Goal: Task Accomplishment & Management: Manage account settings

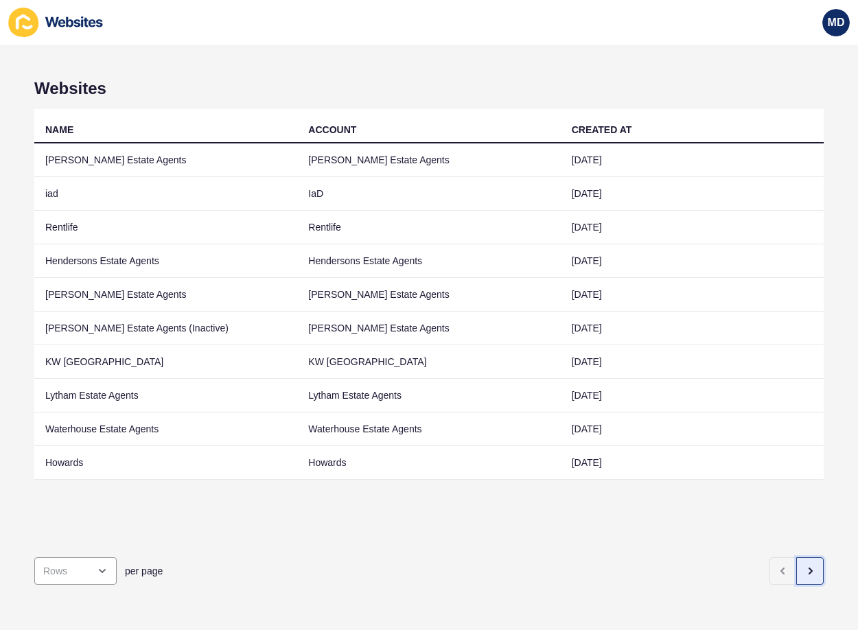
click at [805, 566] on icon "button" at bounding box center [810, 571] width 11 height 11
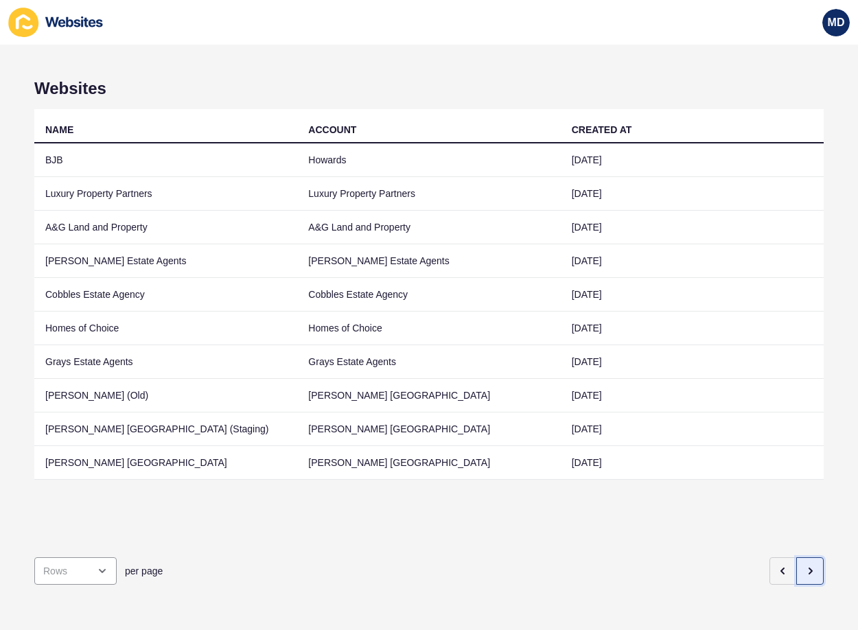
click at [805, 566] on icon "button" at bounding box center [810, 571] width 11 height 11
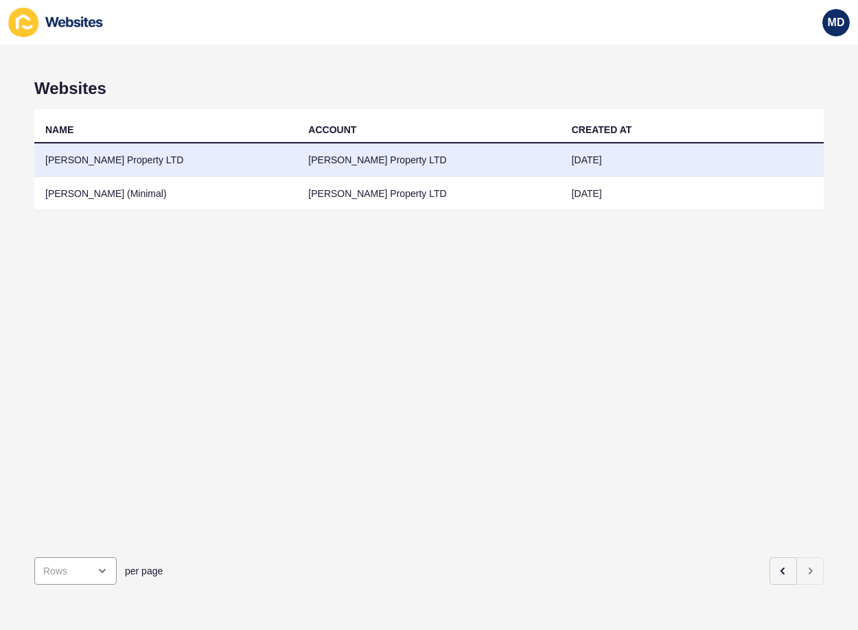
click at [190, 159] on td "[PERSON_NAME] Property LTD" at bounding box center [165, 161] width 263 height 34
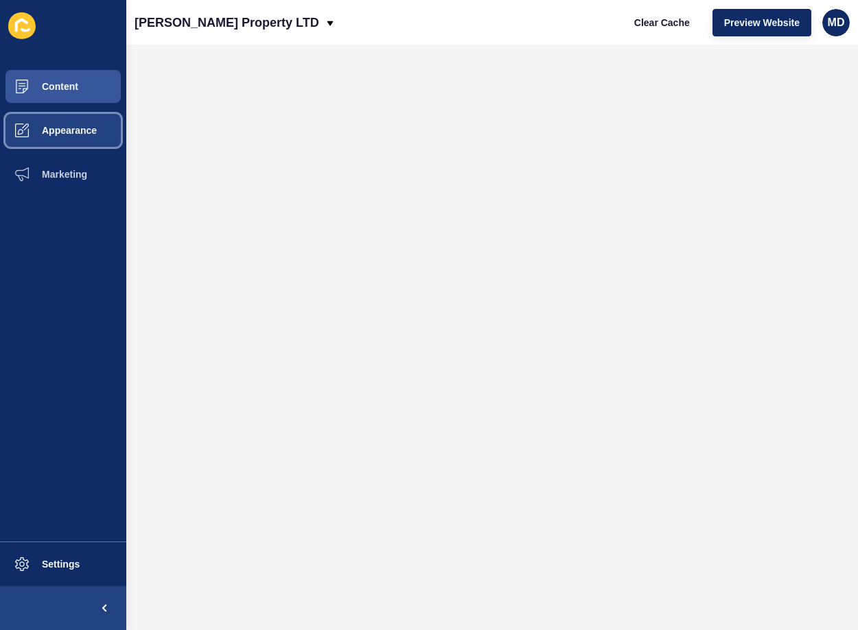
click at [71, 122] on button "Appearance" at bounding box center [63, 130] width 126 height 44
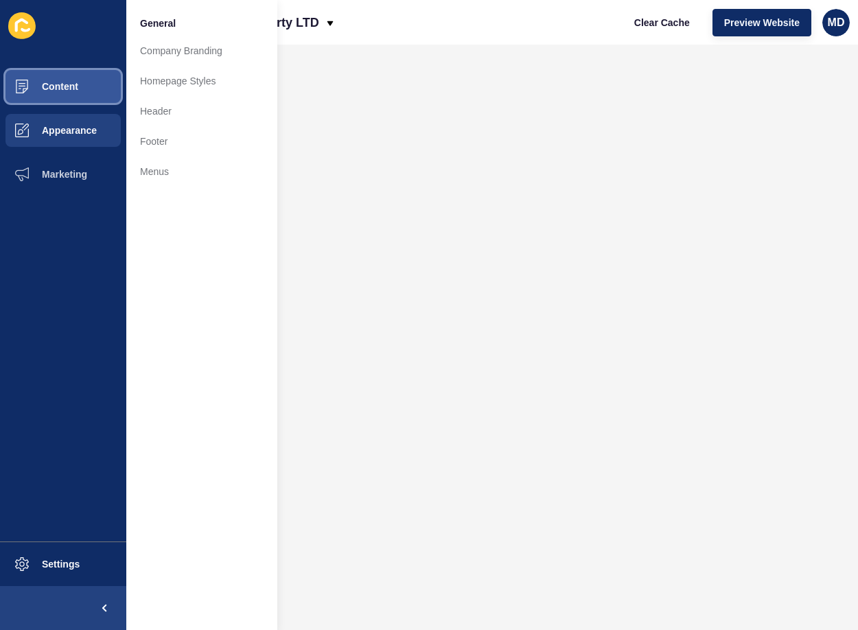
click at [69, 89] on span "Content" at bounding box center [38, 86] width 80 height 11
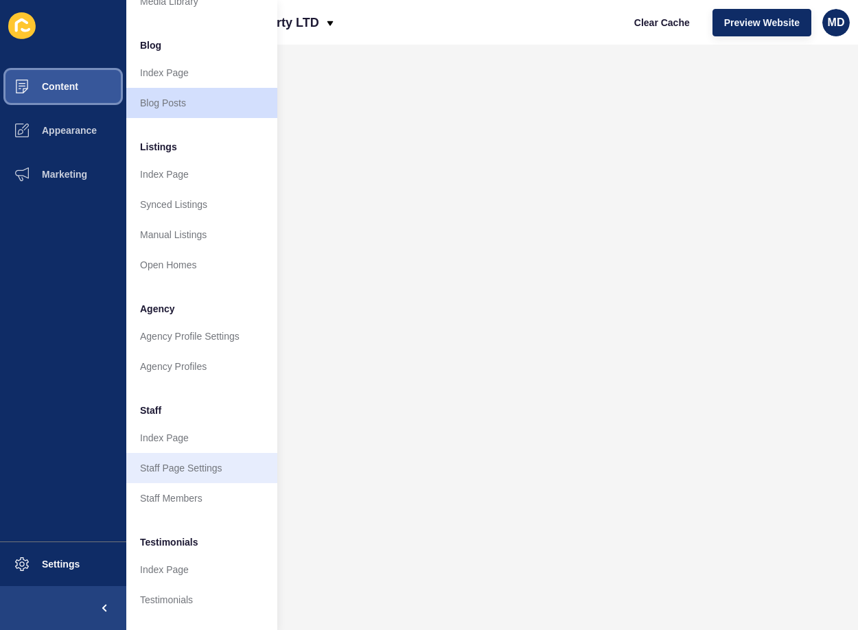
scroll to position [185, 0]
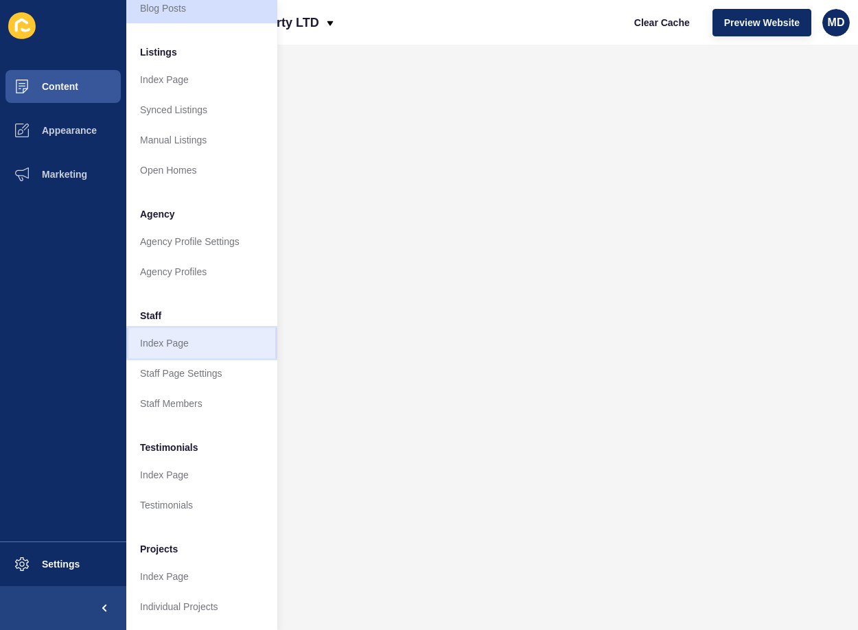
click at [186, 328] on link "Index Page" at bounding box center [201, 343] width 151 height 30
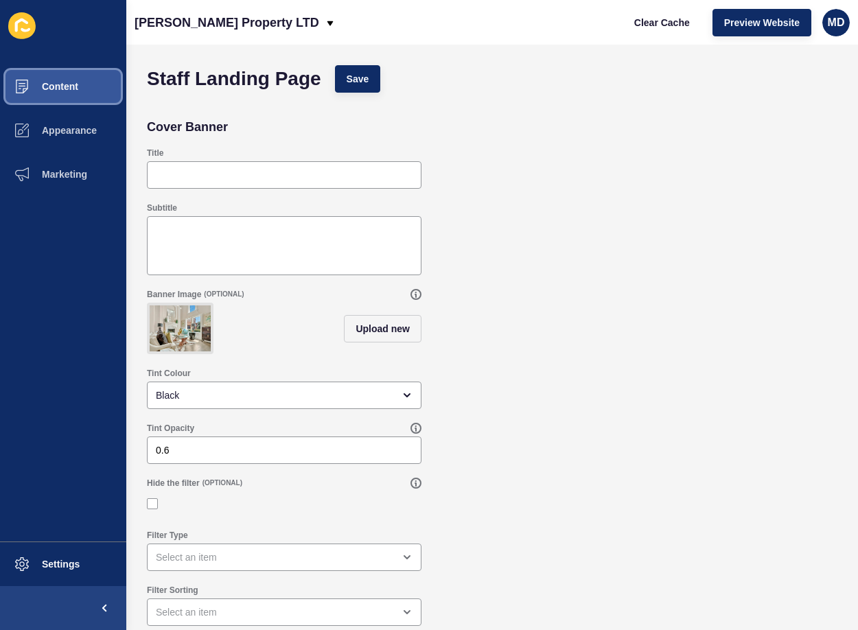
click at [75, 88] on span "Content" at bounding box center [38, 86] width 80 height 11
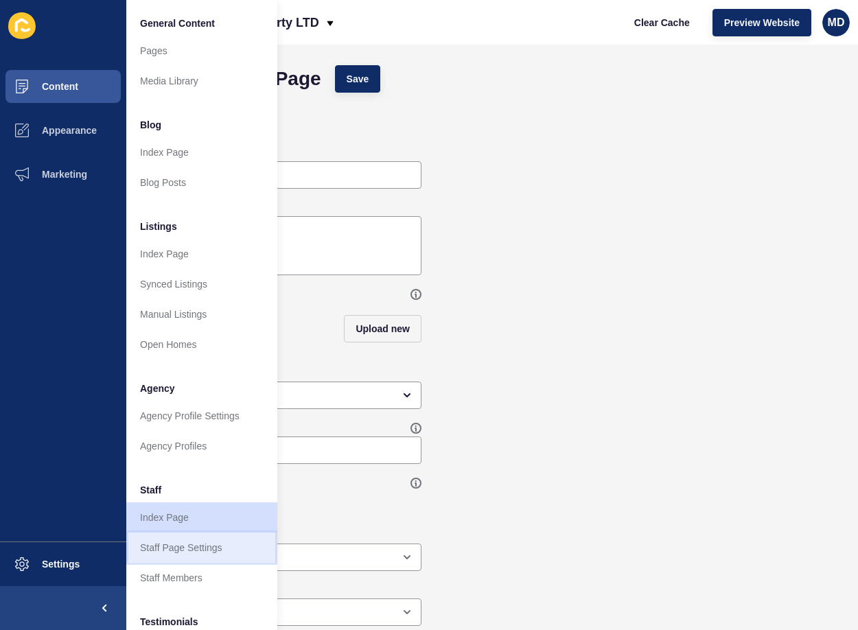
click at [179, 551] on link "Staff Page Settings" at bounding box center [201, 548] width 151 height 30
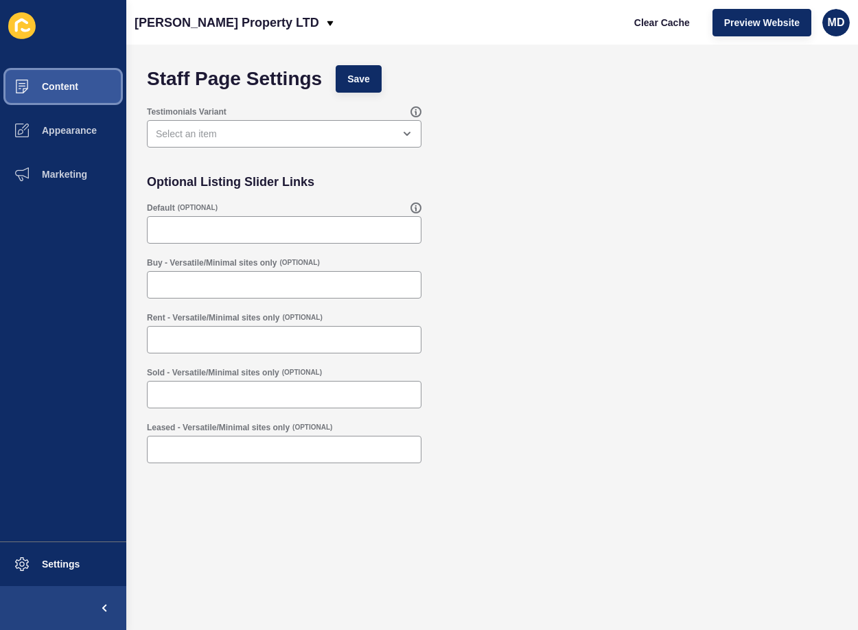
click at [60, 78] on button "Content" at bounding box center [63, 87] width 126 height 44
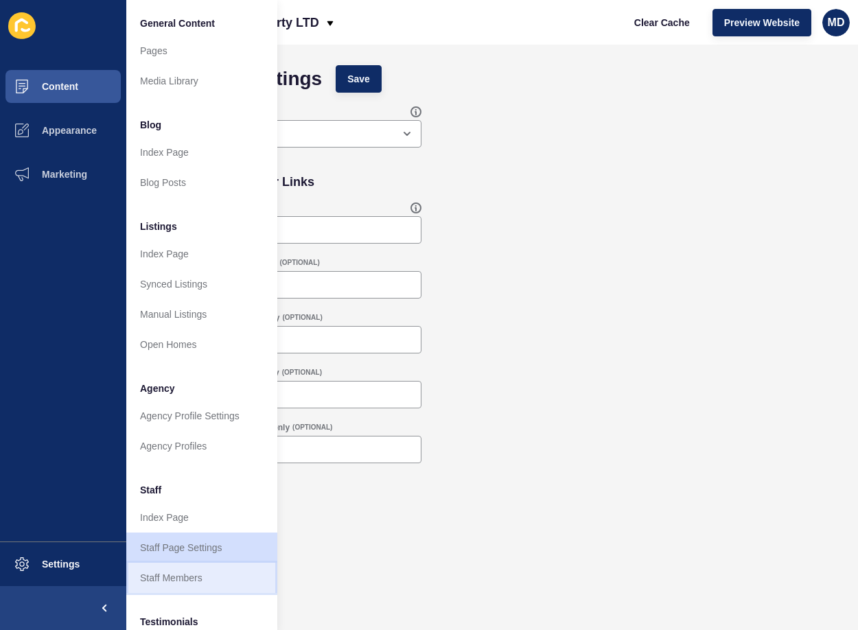
click at [179, 578] on link "Staff Members" at bounding box center [201, 578] width 151 height 30
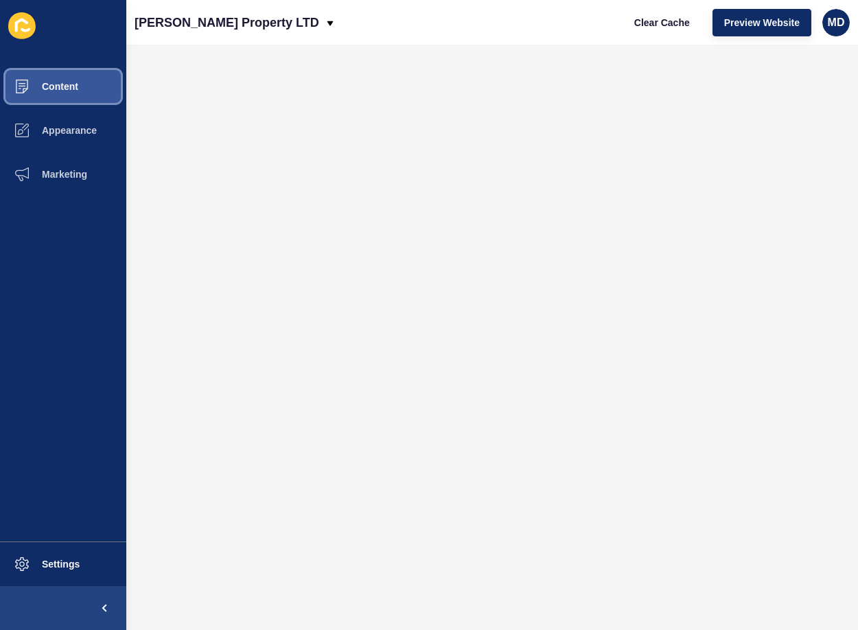
click at [73, 82] on span "Content" at bounding box center [38, 86] width 80 height 11
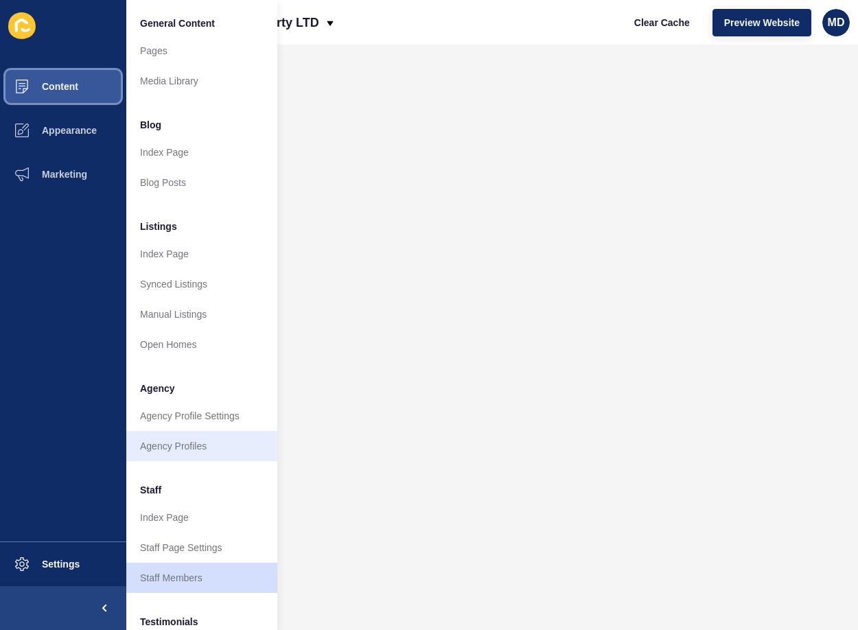
scroll to position [137, 0]
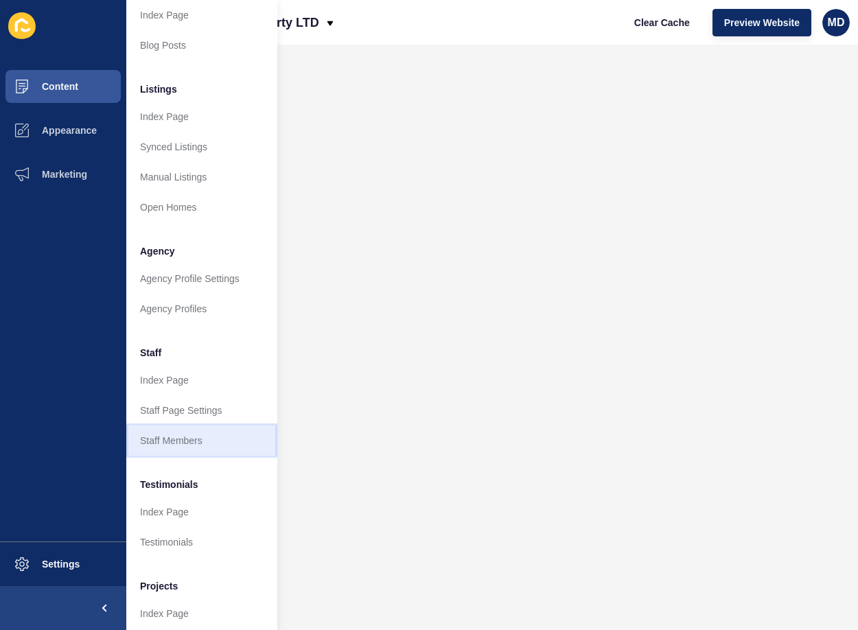
click at [182, 436] on link "Staff Members" at bounding box center [201, 441] width 151 height 30
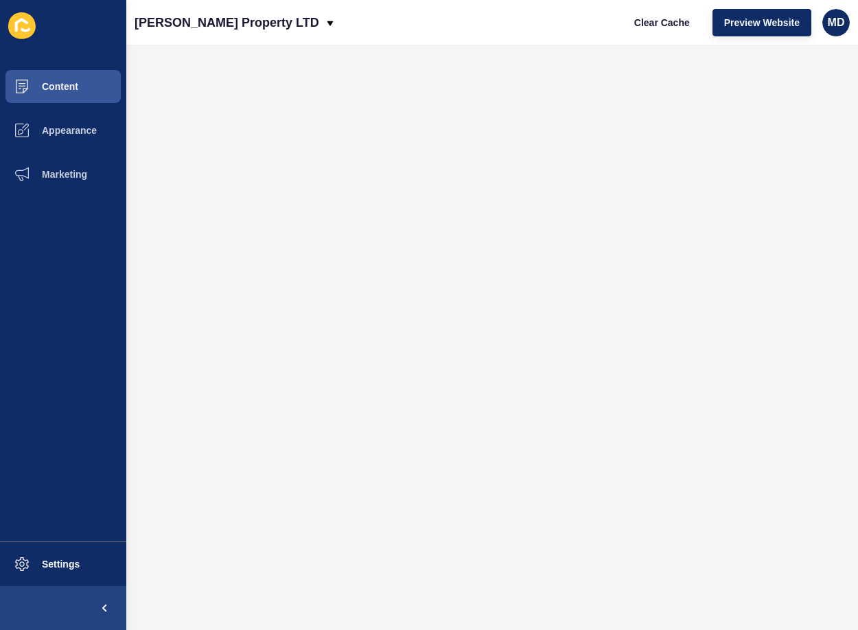
scroll to position [0, 0]
click at [58, 79] on button "Content" at bounding box center [63, 87] width 126 height 44
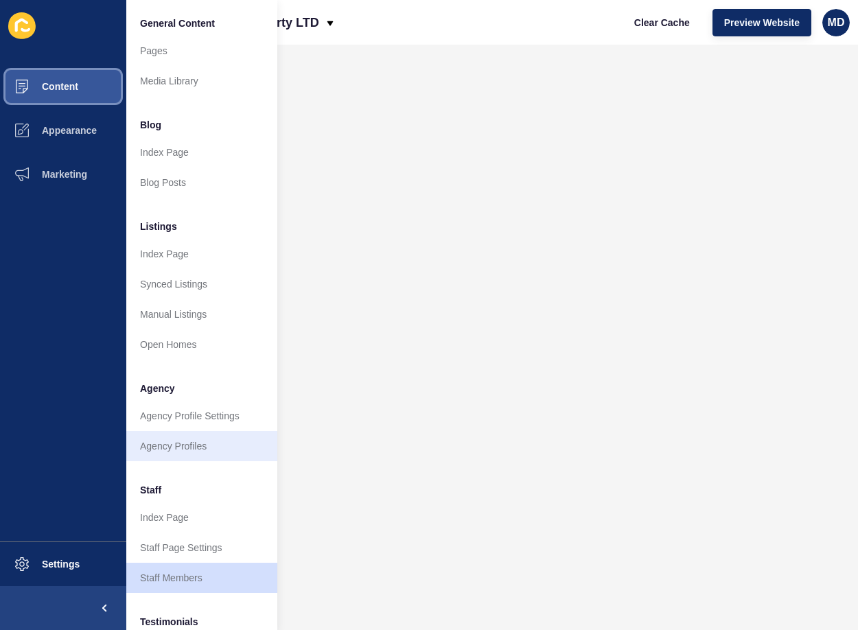
scroll to position [185, 0]
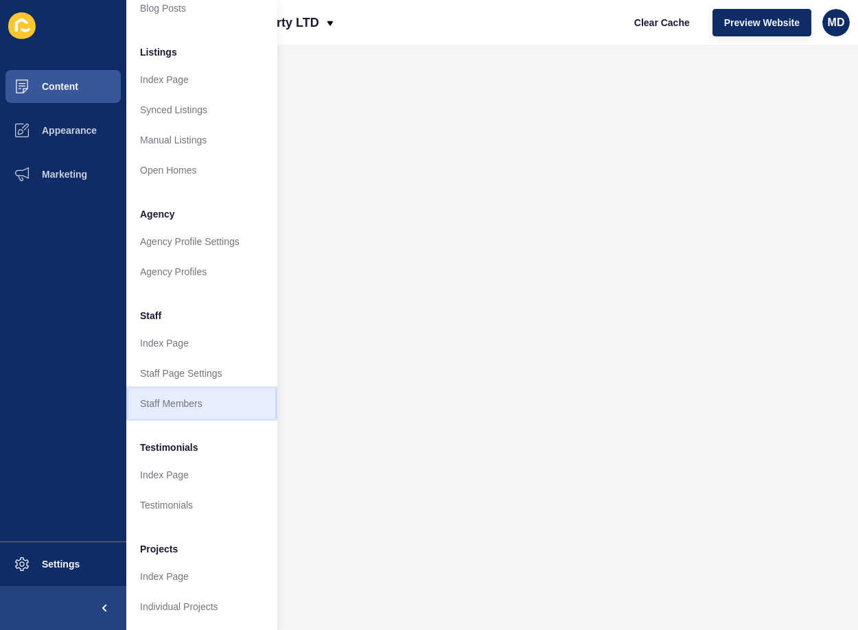
click at [179, 392] on link "Staff Members" at bounding box center [201, 404] width 151 height 30
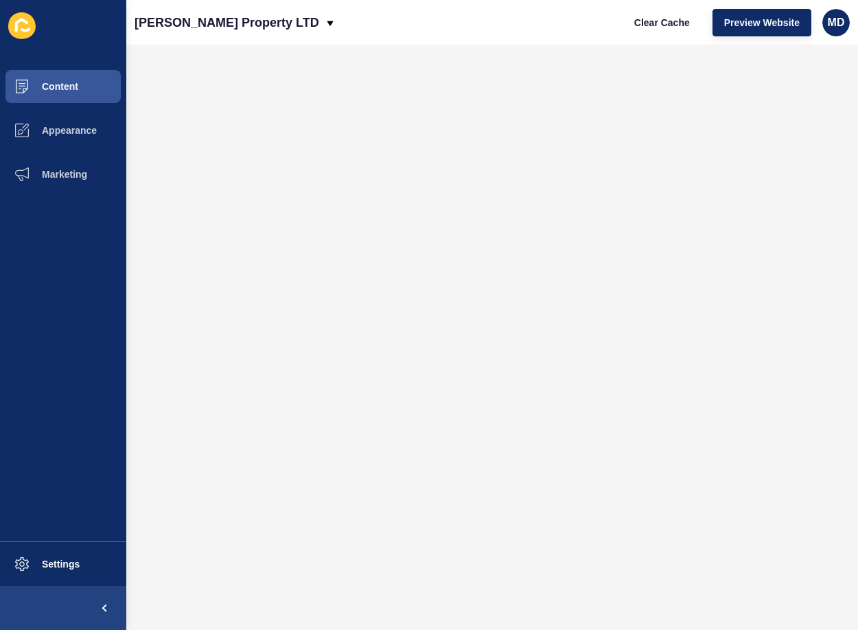
scroll to position [0, 0]
click at [775, 21] on span "Preview Website" at bounding box center [762, 23] width 76 height 14
click at [59, 131] on span "Appearance" at bounding box center [47, 130] width 99 height 11
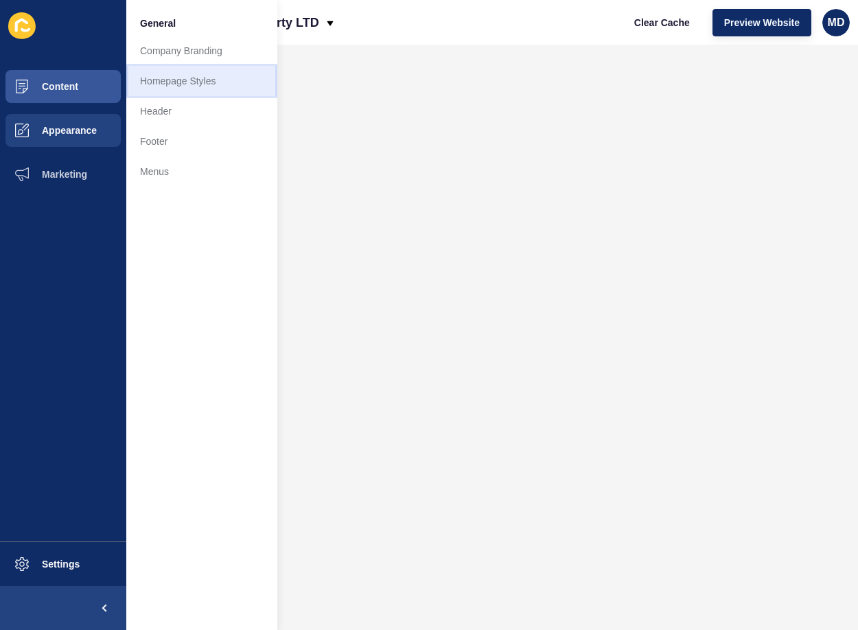
click at [217, 78] on link "Homepage Styles" at bounding box center [201, 81] width 151 height 30
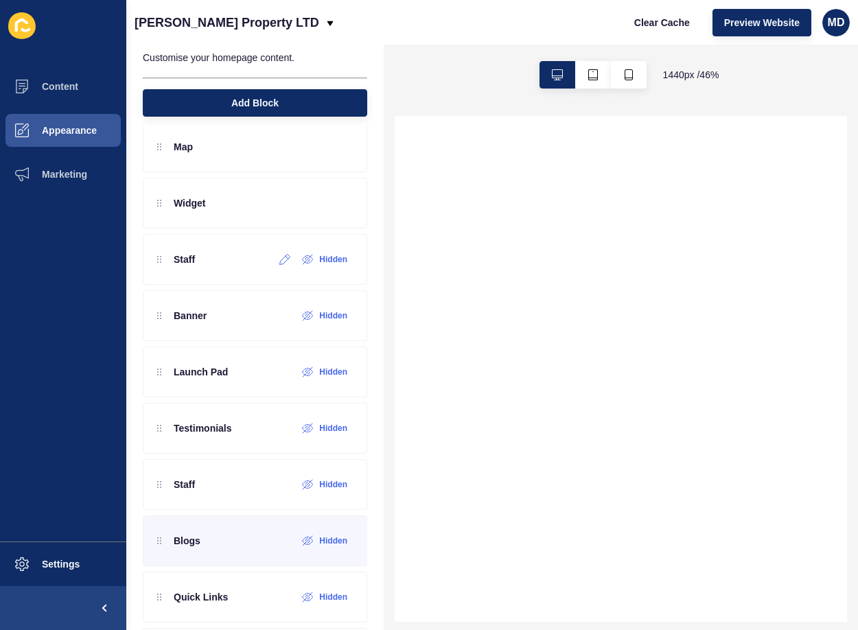
scroll to position [576, 0]
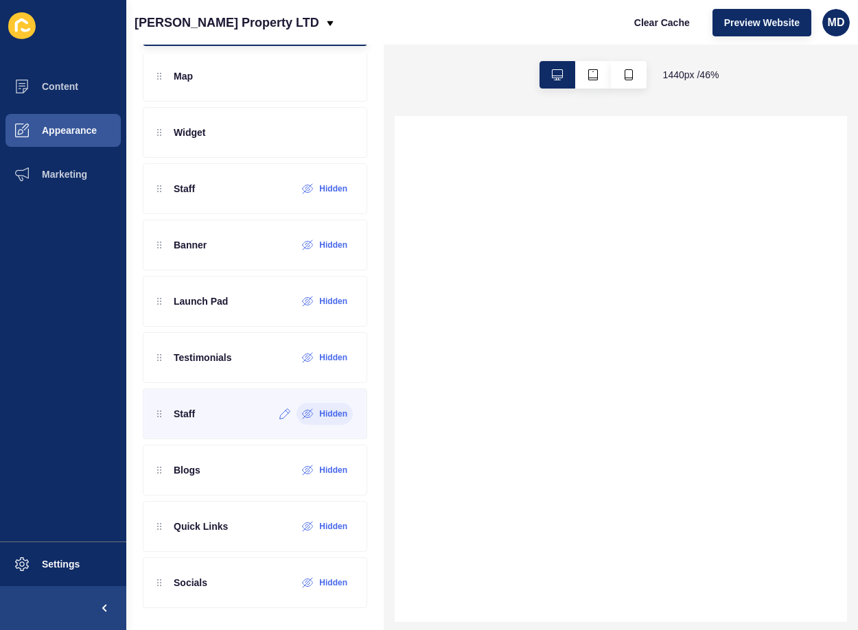
click at [303, 415] on icon at bounding box center [308, 414] width 12 height 11
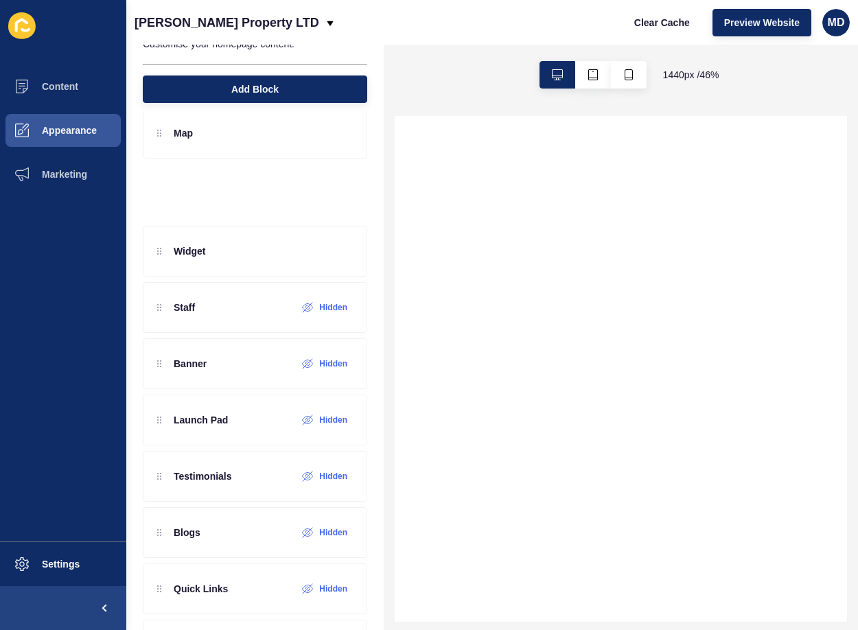
scroll to position [519, 0]
drag, startPoint x: 159, startPoint y: 428, endPoint x: 183, endPoint y: 268, distance: 161.8
click at [183, 268] on div "Widget Content Block Listing Slider Banner Embed Hidden The Founder The Focus L…" at bounding box center [255, 161] width 225 height 895
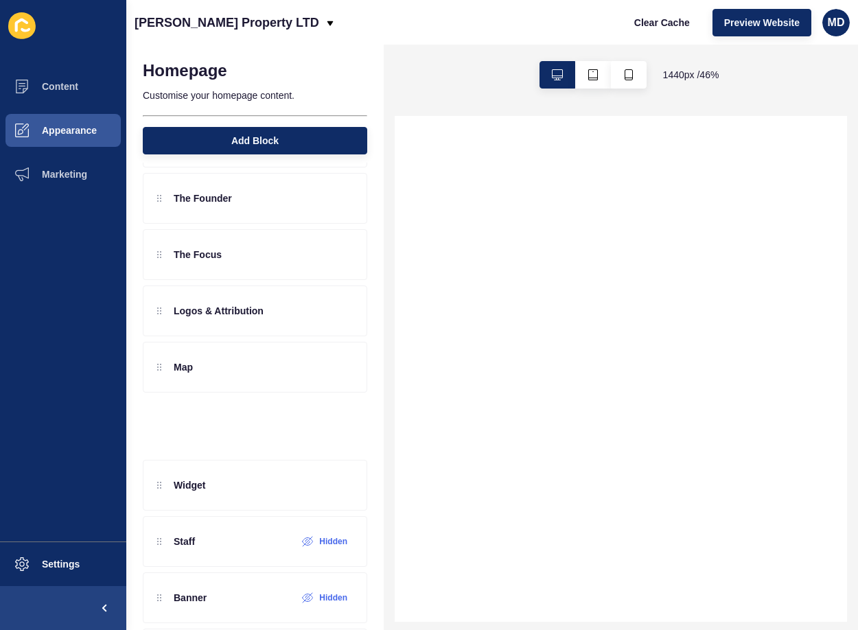
scroll to position [0, 0]
drag, startPoint x: 159, startPoint y: 486, endPoint x: 157, endPoint y: 417, distance: 69.4
click at [157, 417] on div "Widget Content Block Listing Slider Banner Embed Hidden The Founder The Focus L…" at bounding box center [255, 395] width 225 height 895
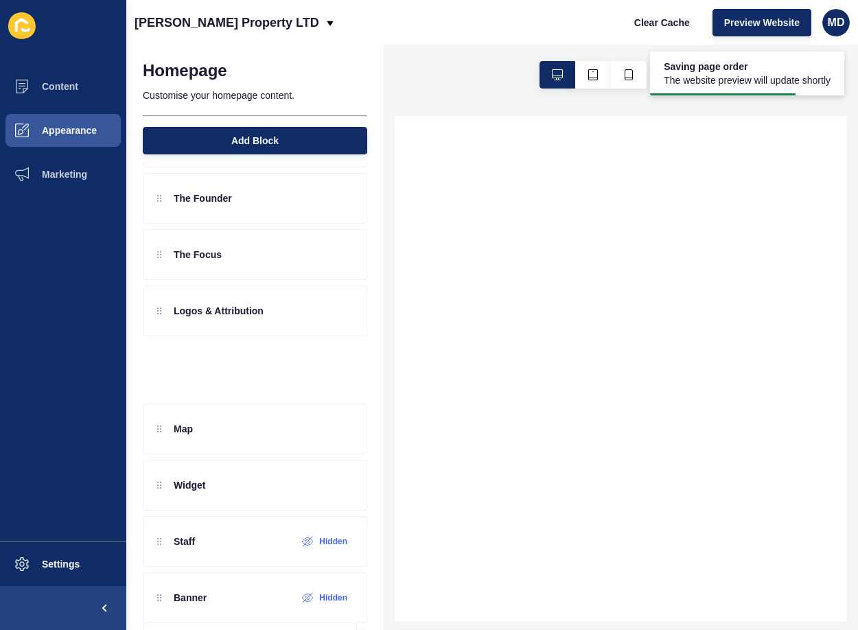
drag, startPoint x: 161, startPoint y: 429, endPoint x: 155, endPoint y: 352, distance: 77.2
click at [155, 352] on div "Widget Content Block Listing Slider Banner Embed Hidden The Founder The Focus L…" at bounding box center [255, 395] width 225 height 895
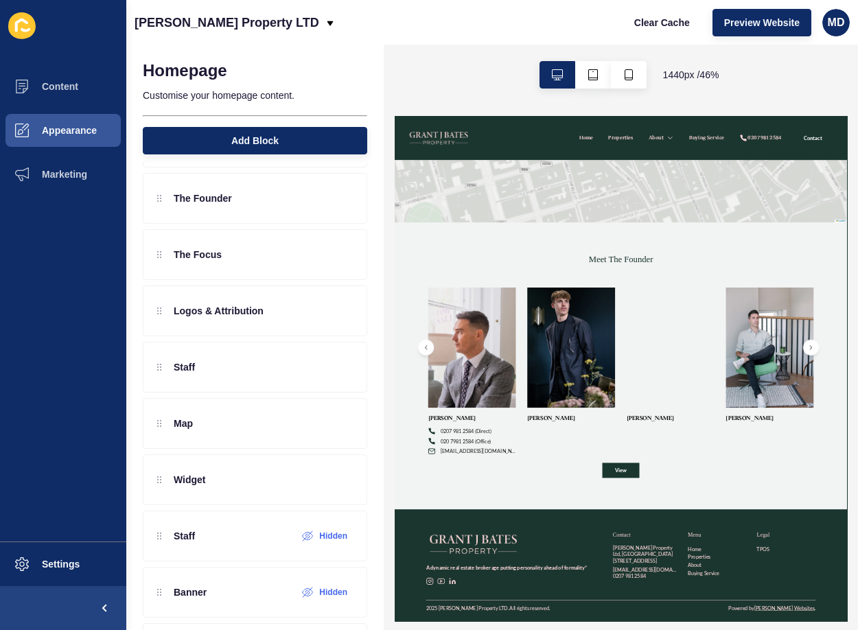
scroll to position [3896, 0]
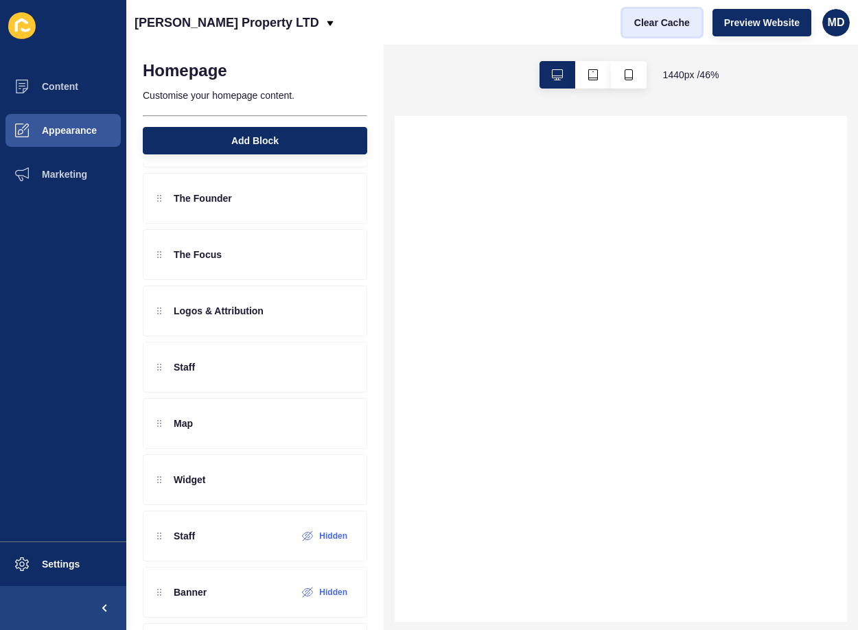
click at [665, 31] on button "Clear Cache" at bounding box center [662, 22] width 79 height 27
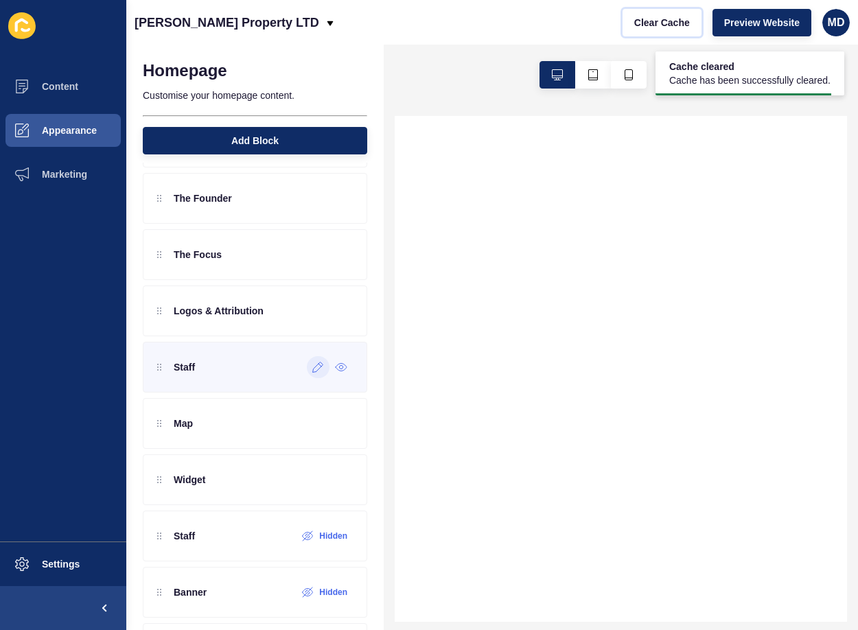
click at [312, 371] on icon at bounding box center [318, 367] width 12 height 11
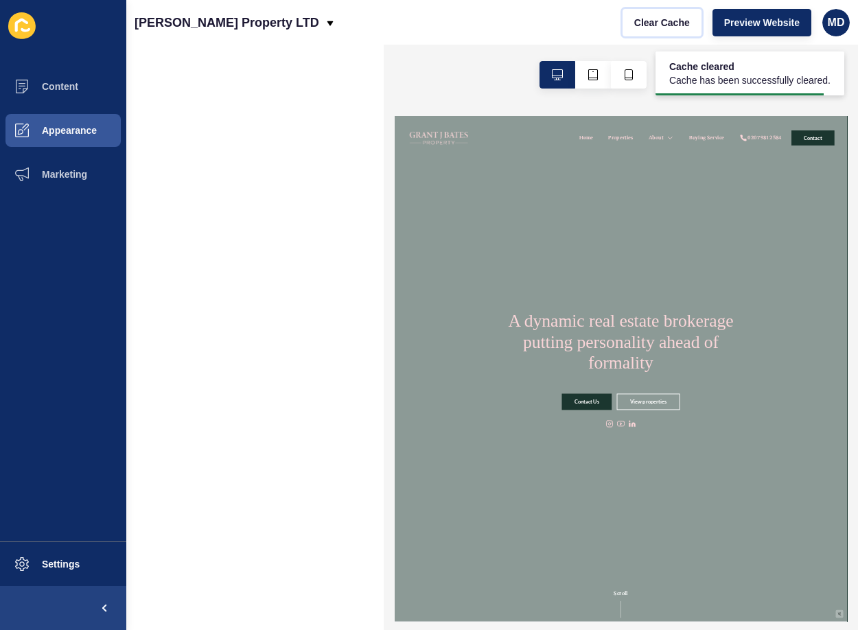
scroll to position [0, 0]
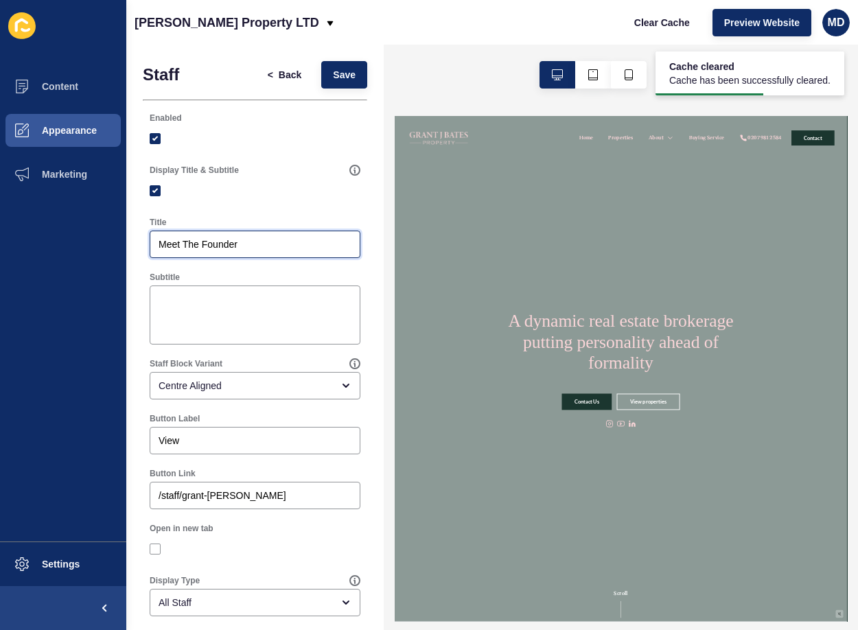
click at [214, 240] on input "Meet The Founder" at bounding box center [255, 245] width 193 height 14
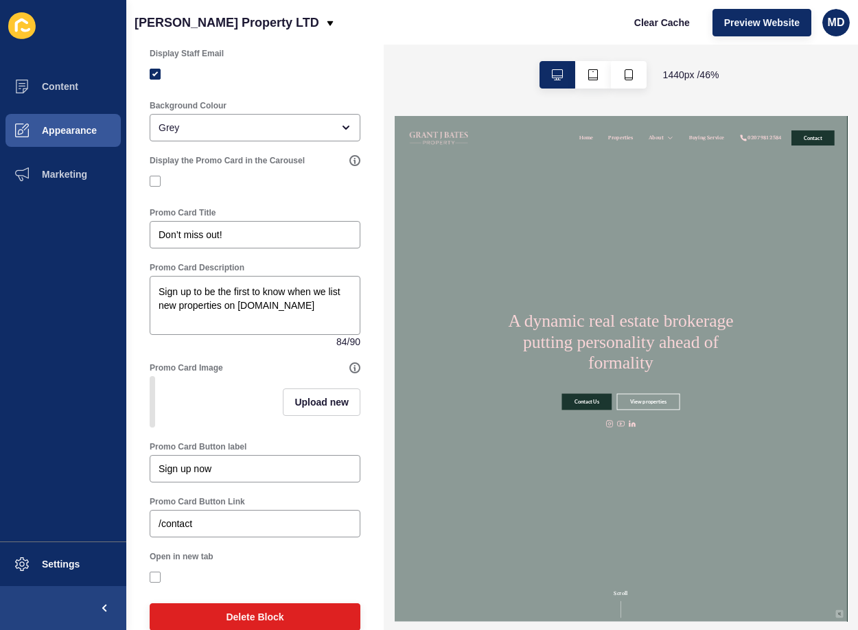
type input "Meet The Team"
click at [242, 303] on textarea "Sign up to be the first to know when we list new properties on [DOMAIN_NAME]" at bounding box center [255, 305] width 207 height 55
drag, startPoint x: 242, startPoint y: 303, endPoint x: 338, endPoint y: 312, distance: 95.9
click at [338, 312] on textarea "Sign up to be the first to know when we list new properties on [DOMAIN_NAME]" at bounding box center [255, 305] width 207 height 55
paste textarea "[URL][DOMAIN_NAME]"
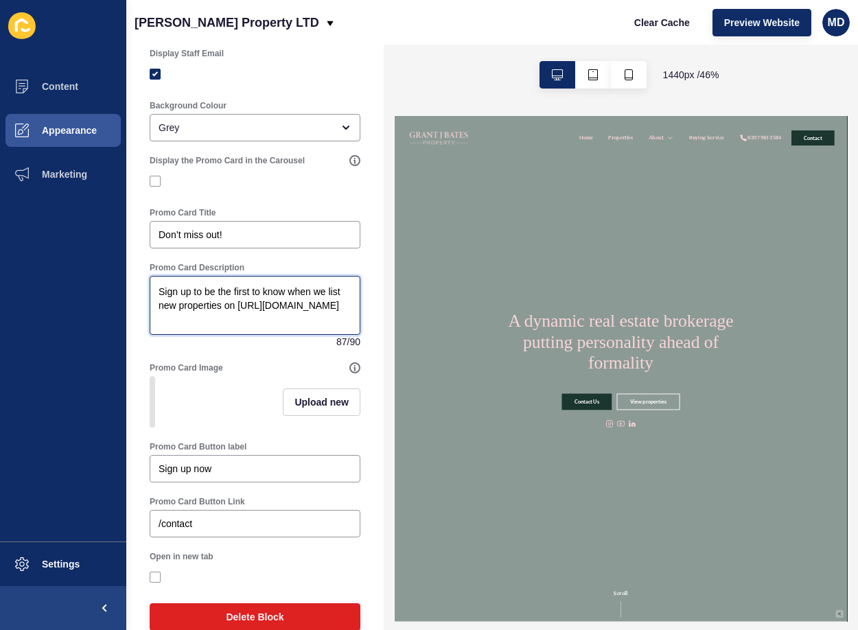
click at [268, 309] on textarea "Sign up to be the first to know when we list new properties on [URL][DOMAIN_NAM…" at bounding box center [255, 305] width 207 height 55
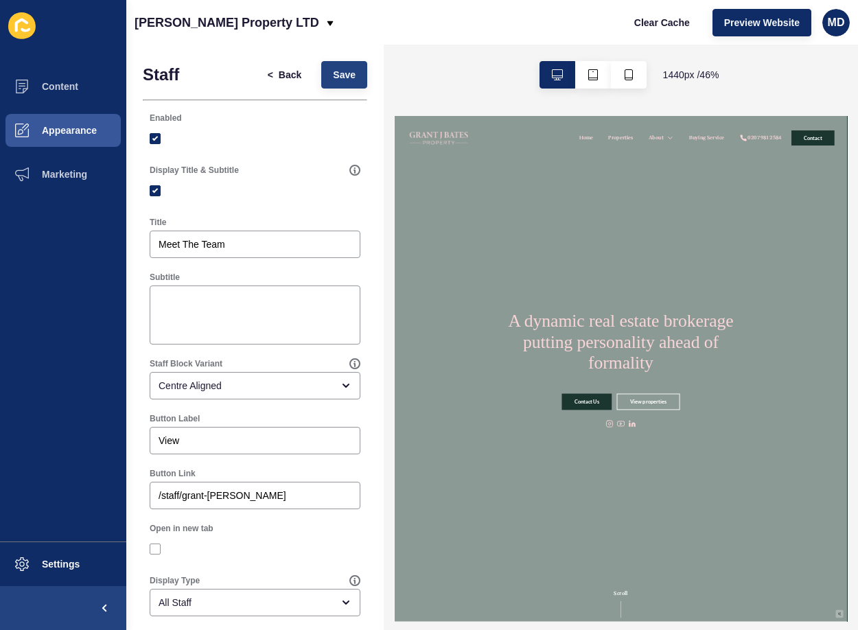
type textarea "Sign up to be the first to know when we list new properties on [DOMAIN_NAME]"
click at [333, 76] on span "Save" at bounding box center [344, 75] width 23 height 14
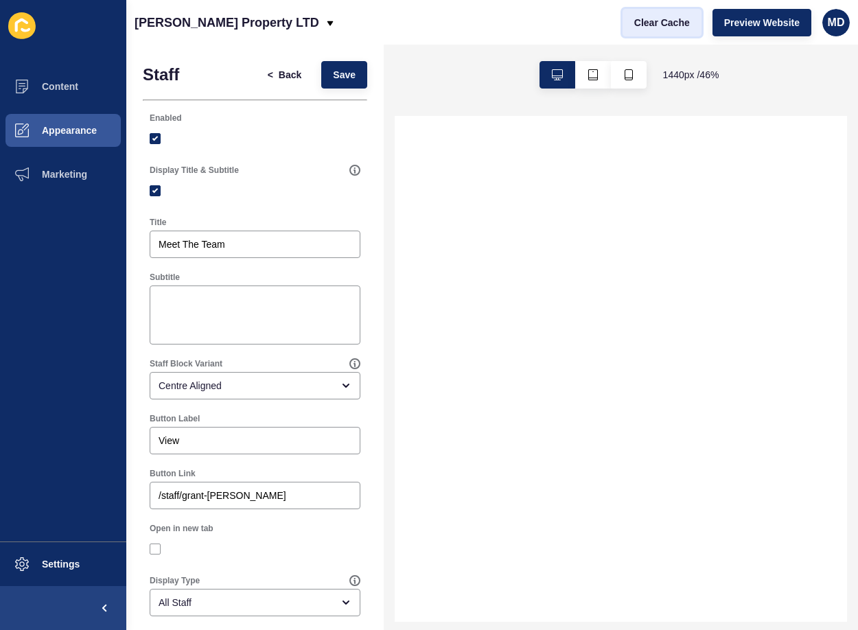
click at [658, 23] on span "Clear Cache" at bounding box center [662, 23] width 56 height 14
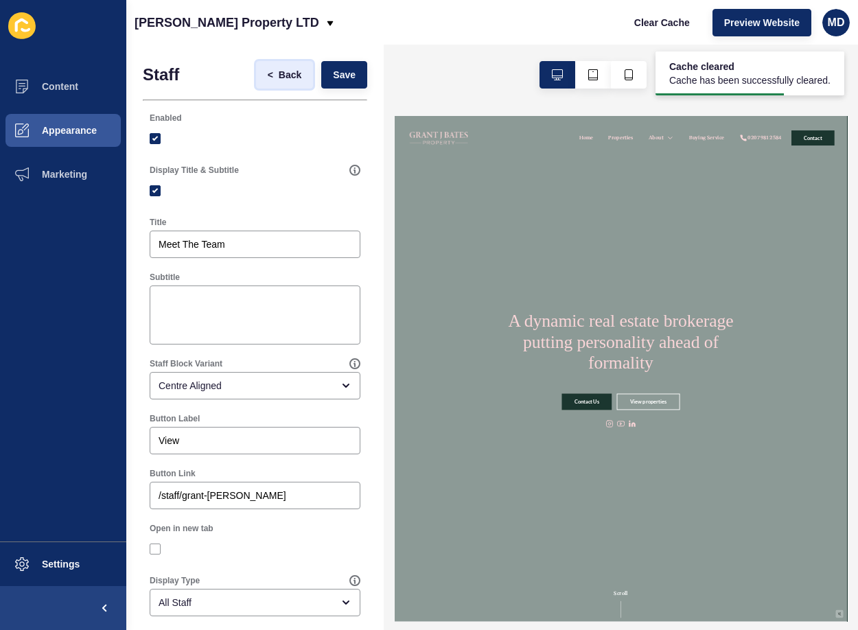
click at [279, 71] on span "Back" at bounding box center [290, 75] width 23 height 14
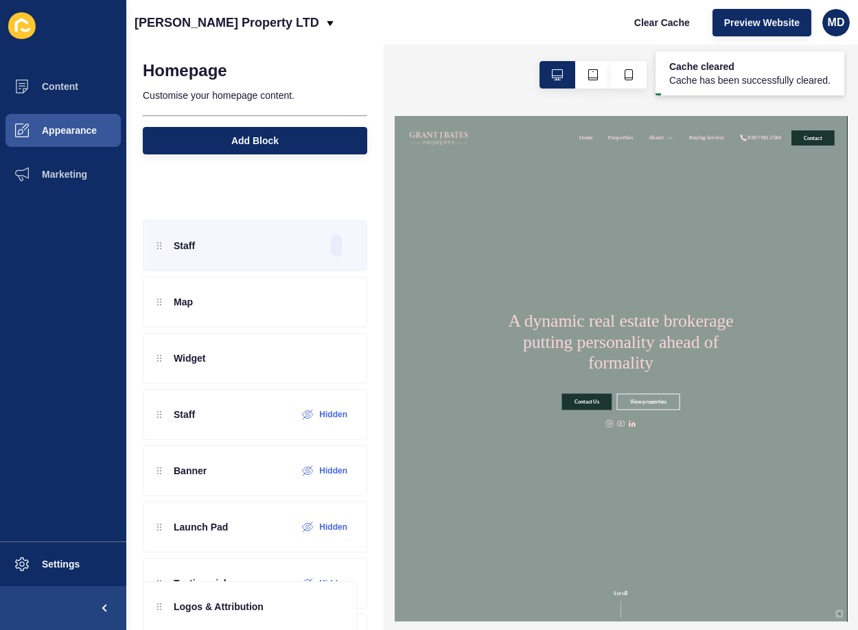
scroll to position [411, 0]
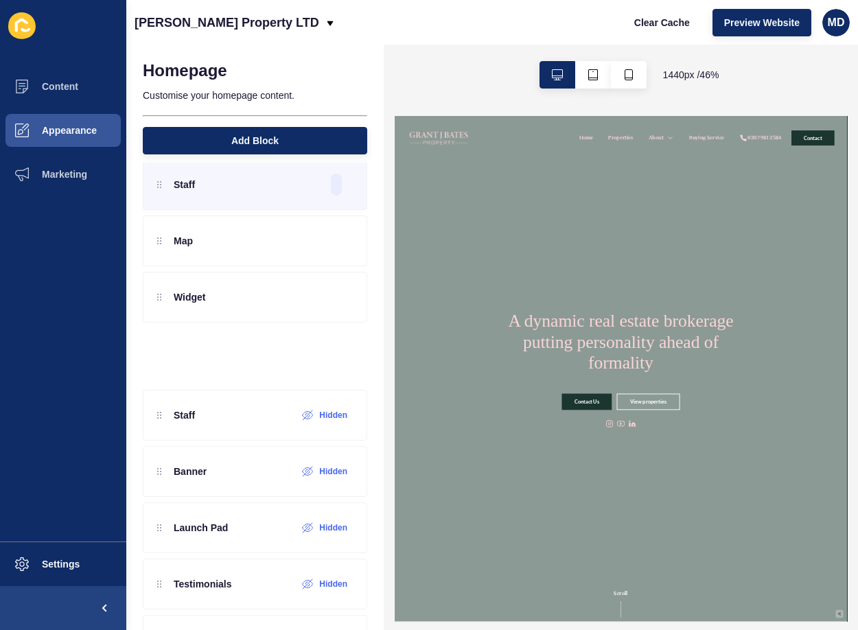
drag, startPoint x: 157, startPoint y: 194, endPoint x: 177, endPoint y: 360, distance: 167.4
click at [177, 360] on div "Widget Content Block Listing Slider Banner Embed Hidden The Founder The Focus L…" at bounding box center [255, 268] width 225 height 895
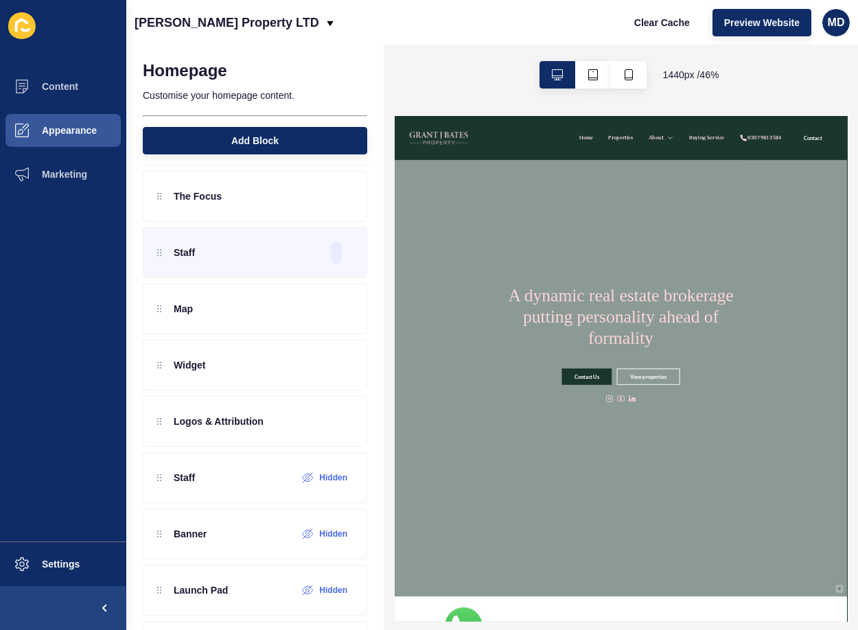
scroll to position [50, 0]
